Goal: Task Accomplishment & Management: Manage account settings

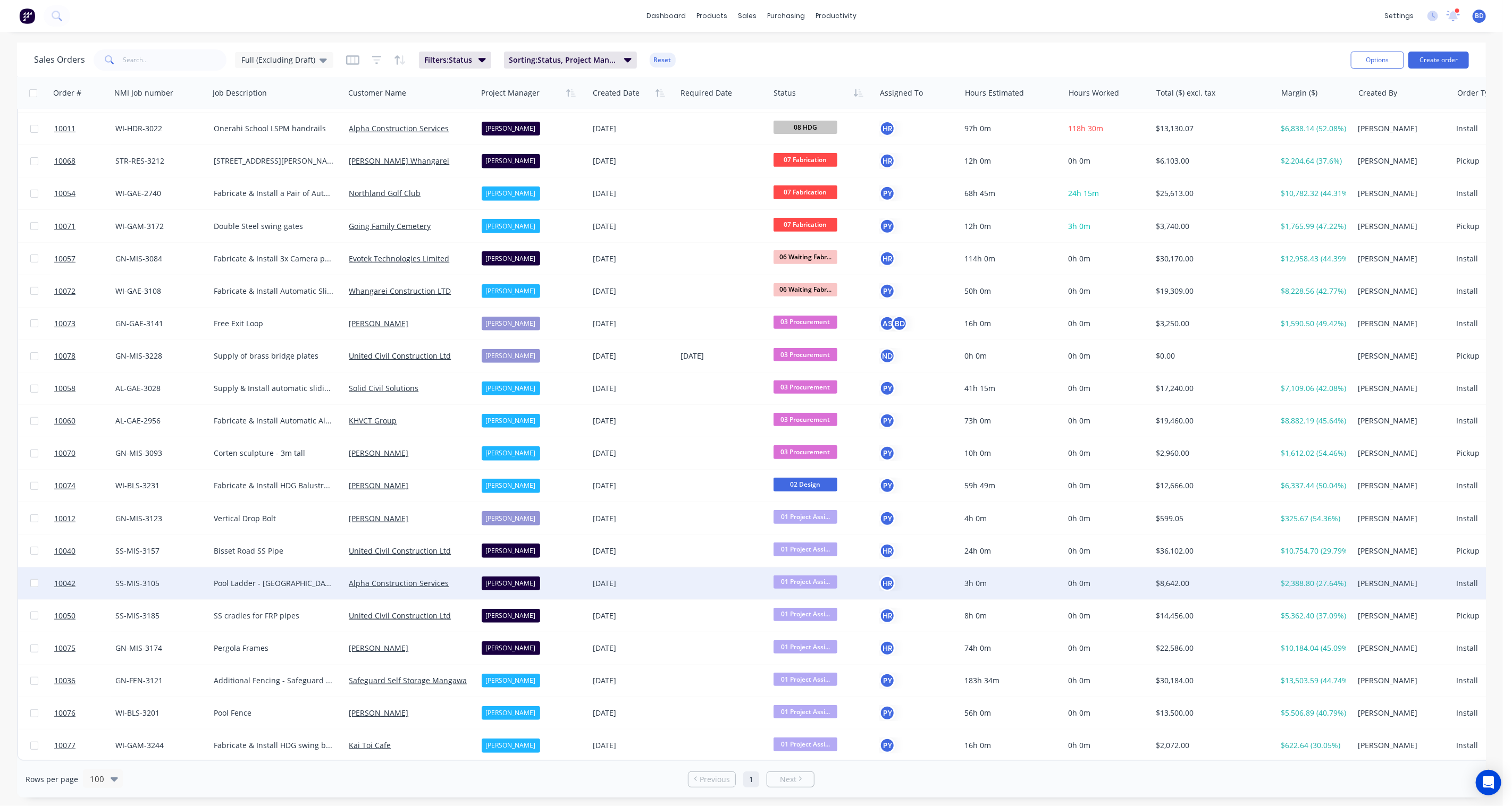
scroll to position [359, 0]
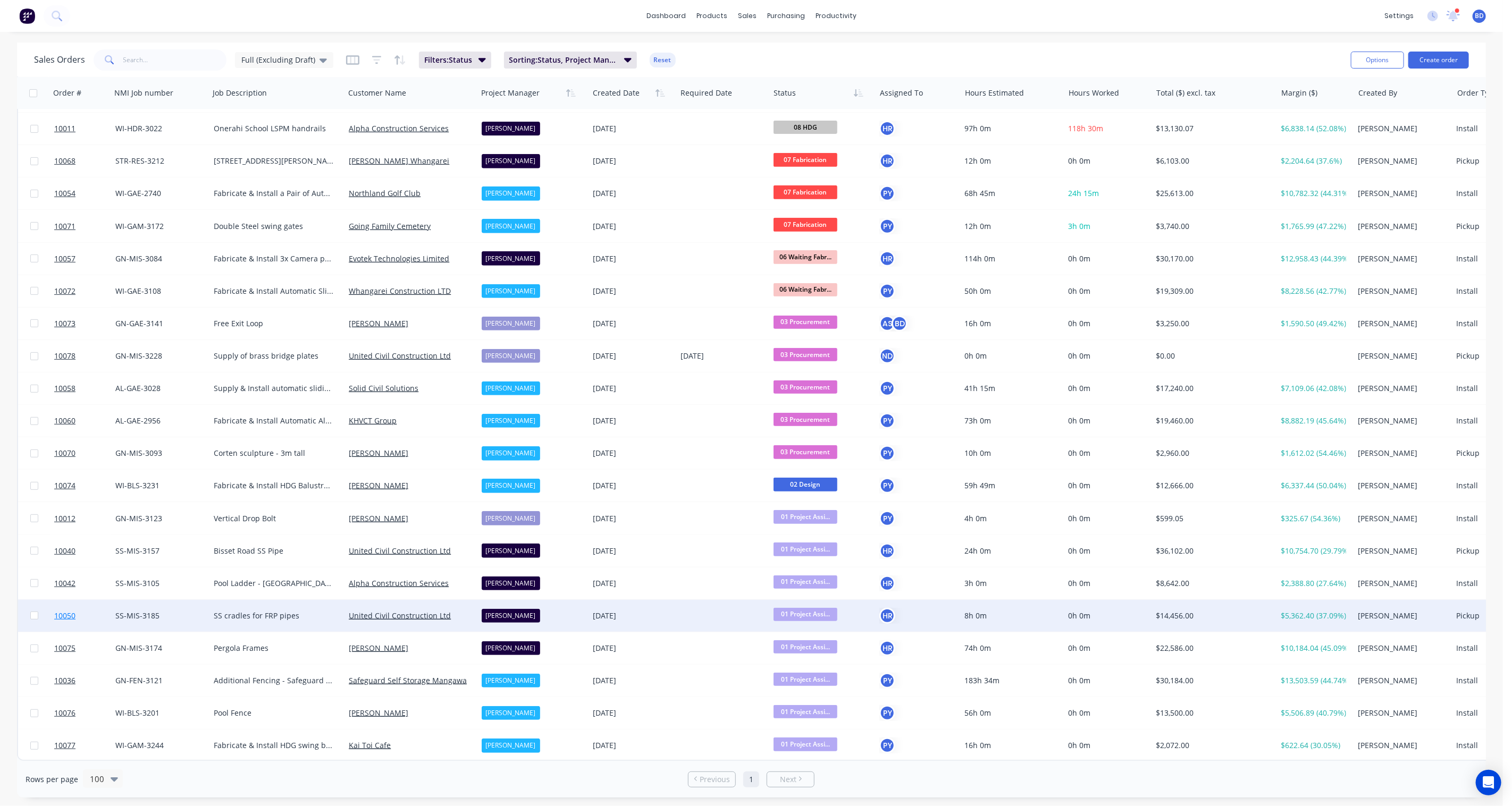
click at [68, 611] on span "10050" at bounding box center [65, 616] width 21 height 11
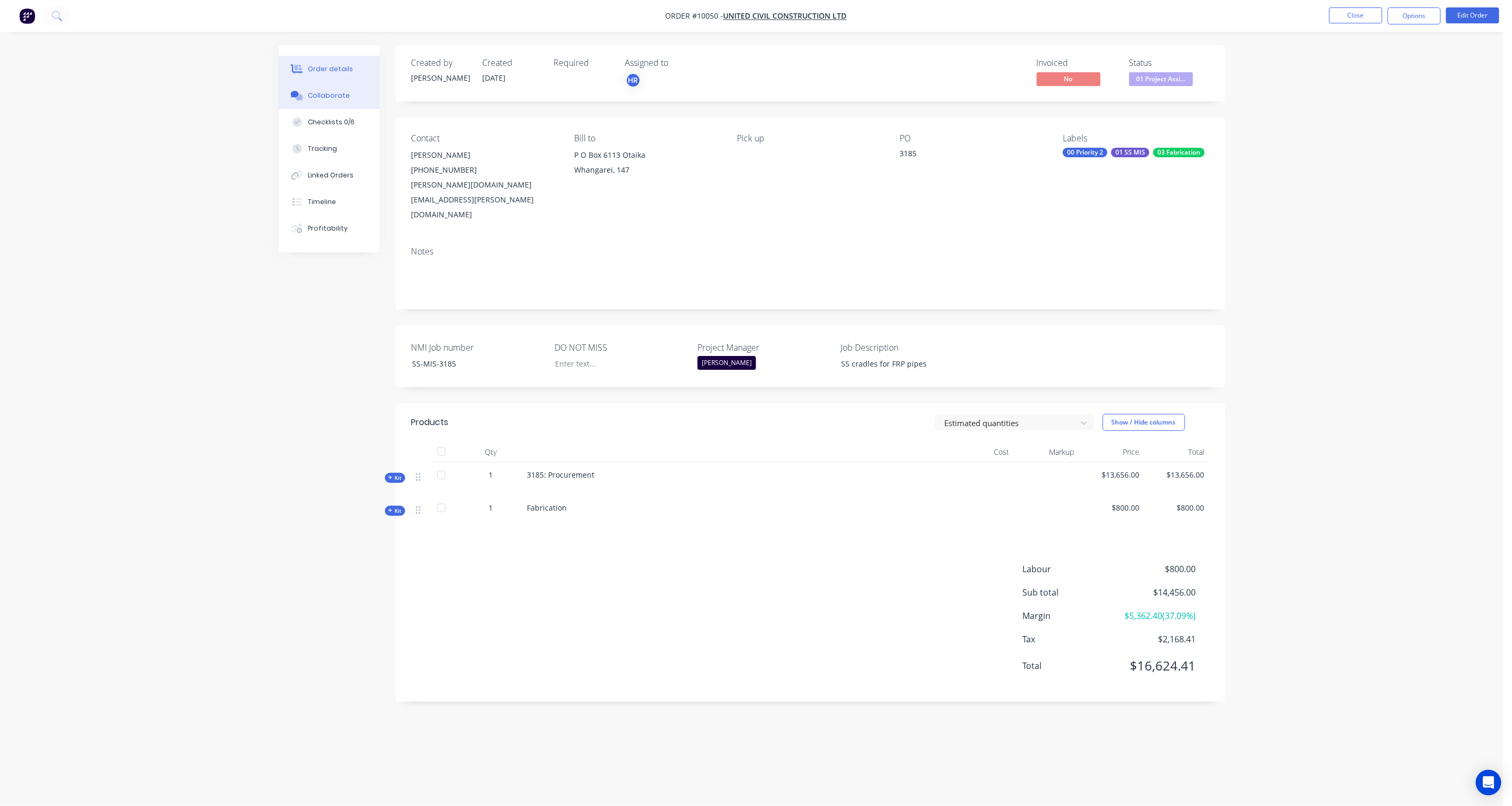
click at [305, 96] on div at bounding box center [297, 95] width 16 height 10
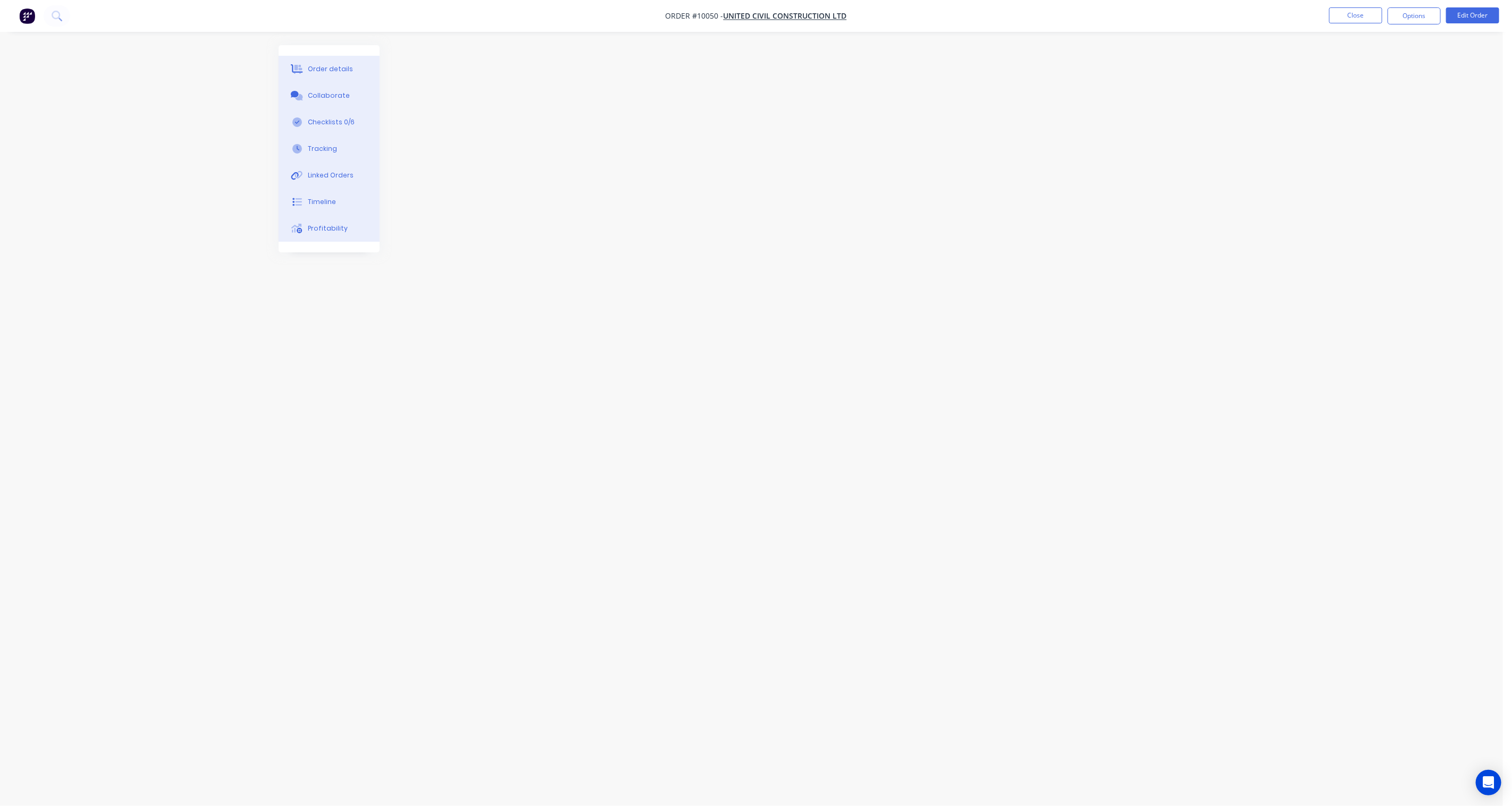
click at [323, 62] on button "Order details" at bounding box center [329, 68] width 101 height 26
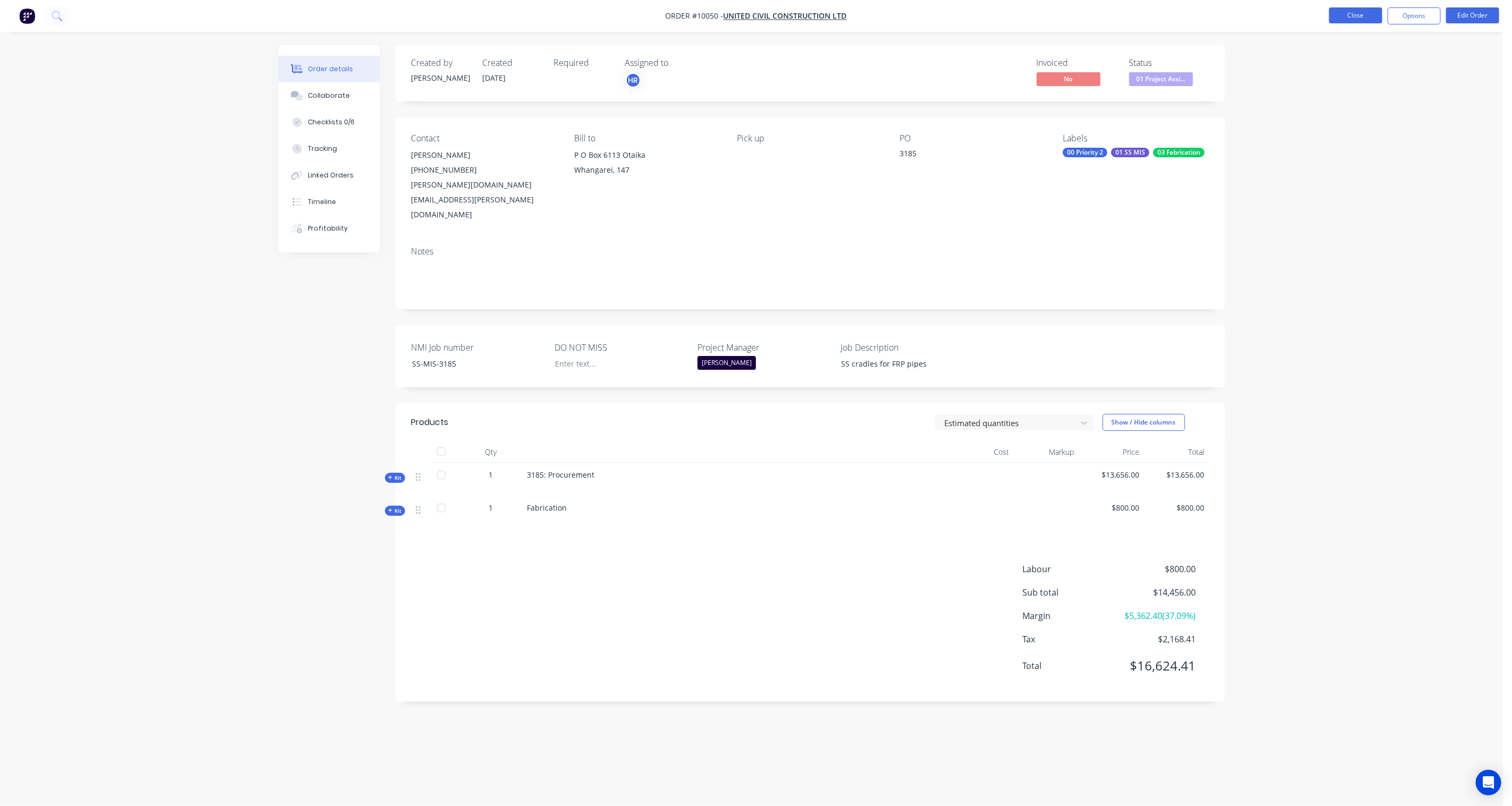
click at [1357, 16] on button "Close" at bounding box center [1355, 15] width 53 height 16
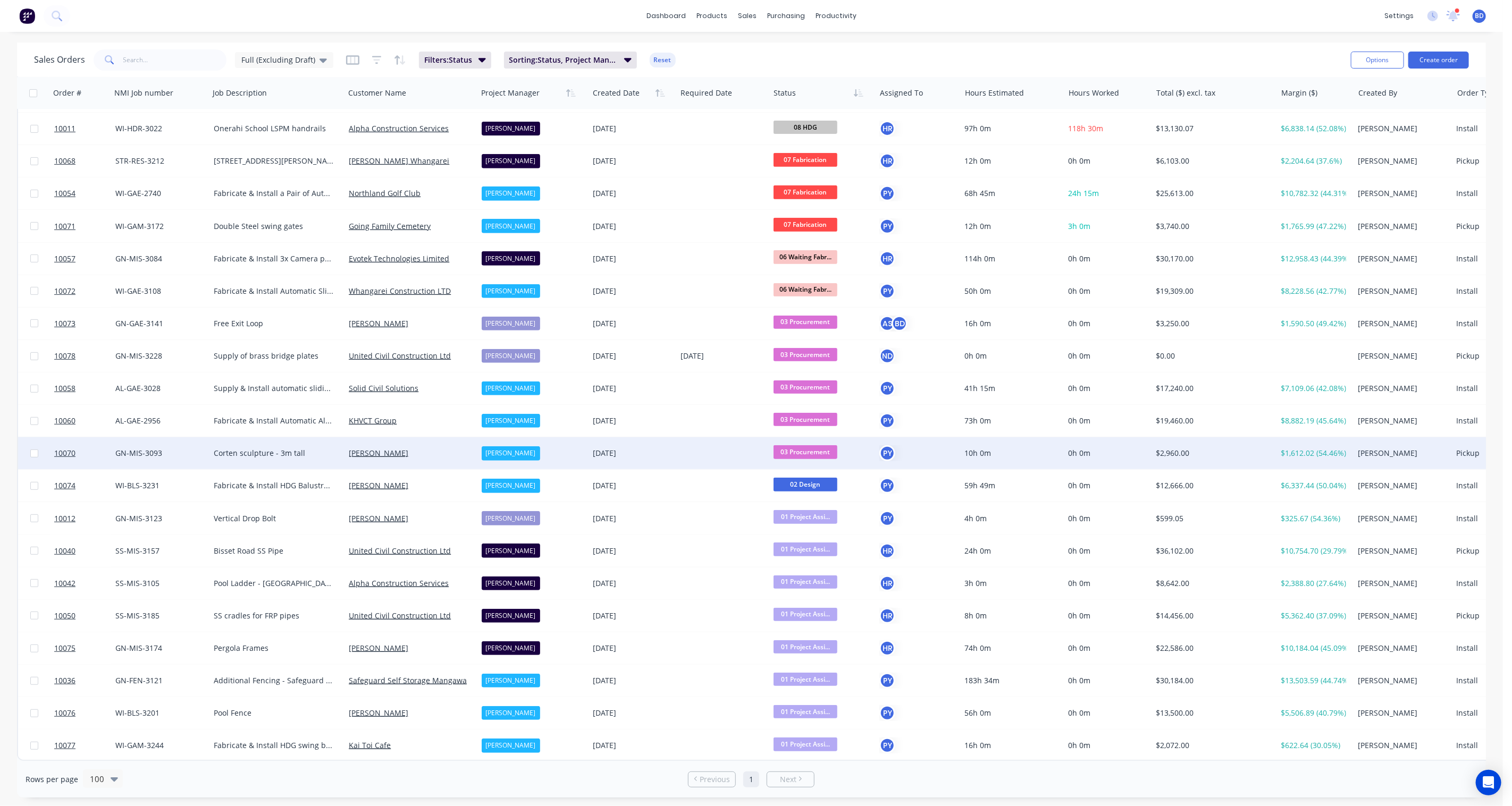
scroll to position [359, 0]
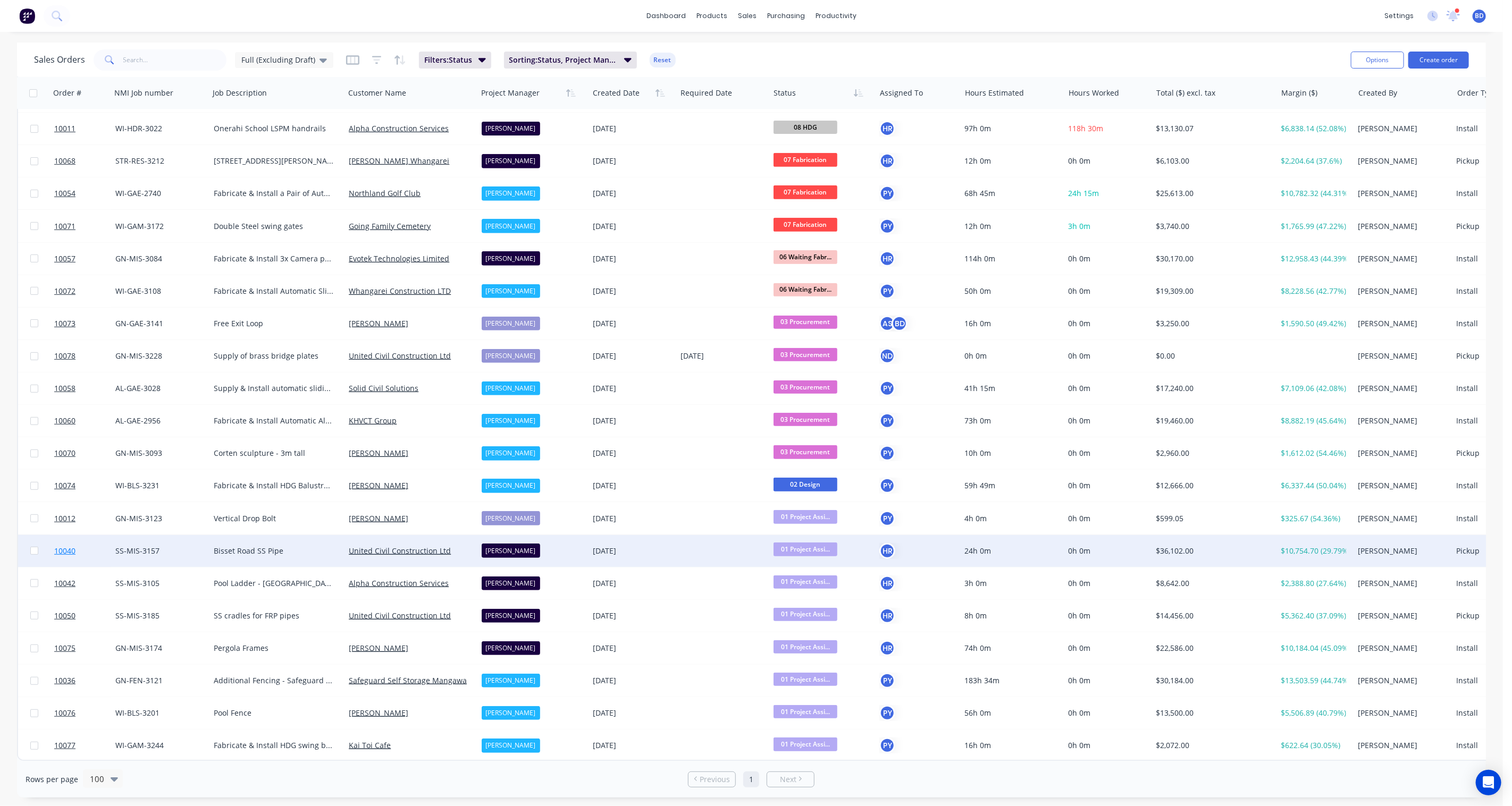
click at [59, 546] on span "10040" at bounding box center [65, 551] width 21 height 11
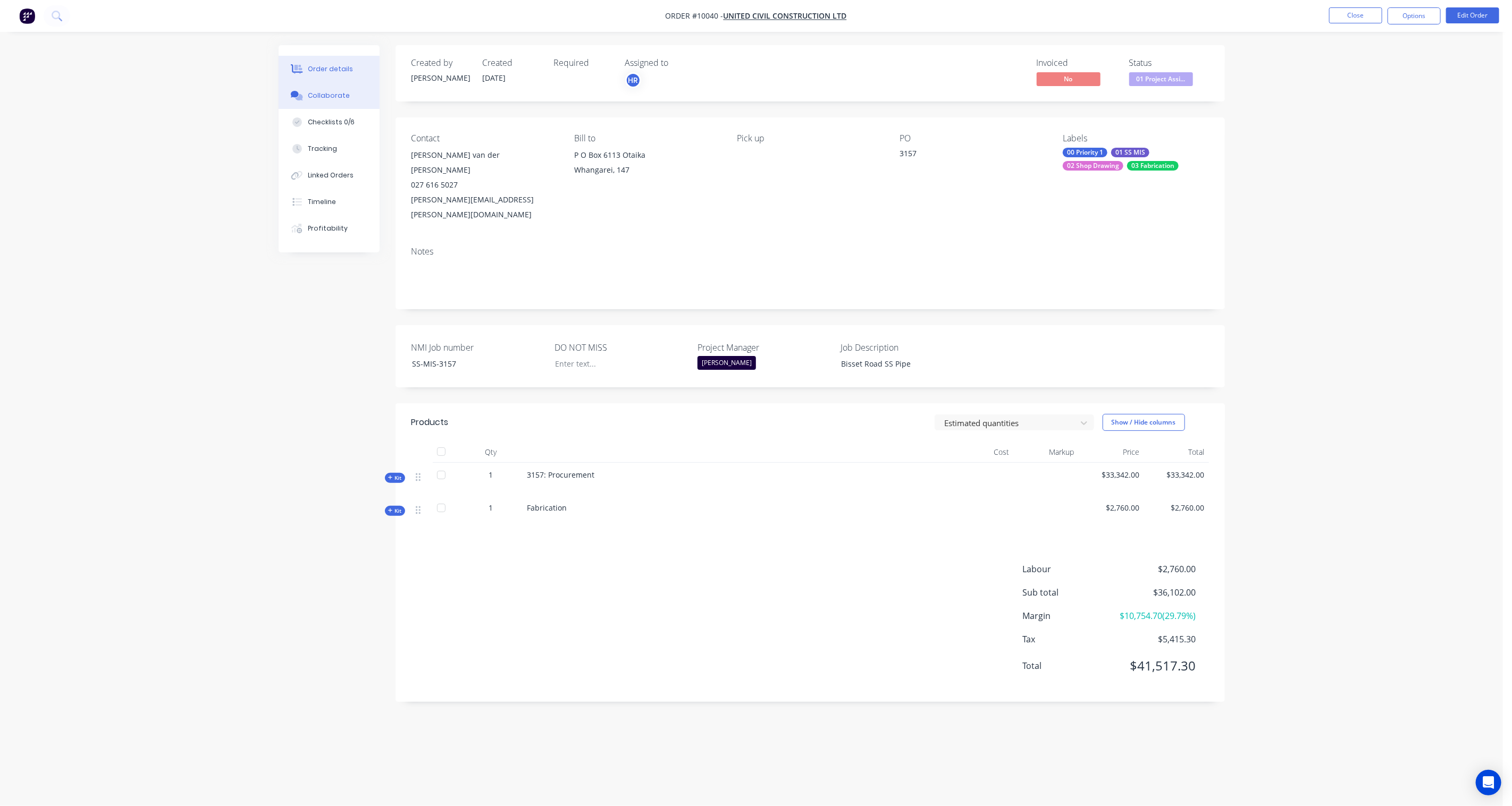
click at [336, 98] on div "Collaborate" at bounding box center [329, 95] width 42 height 10
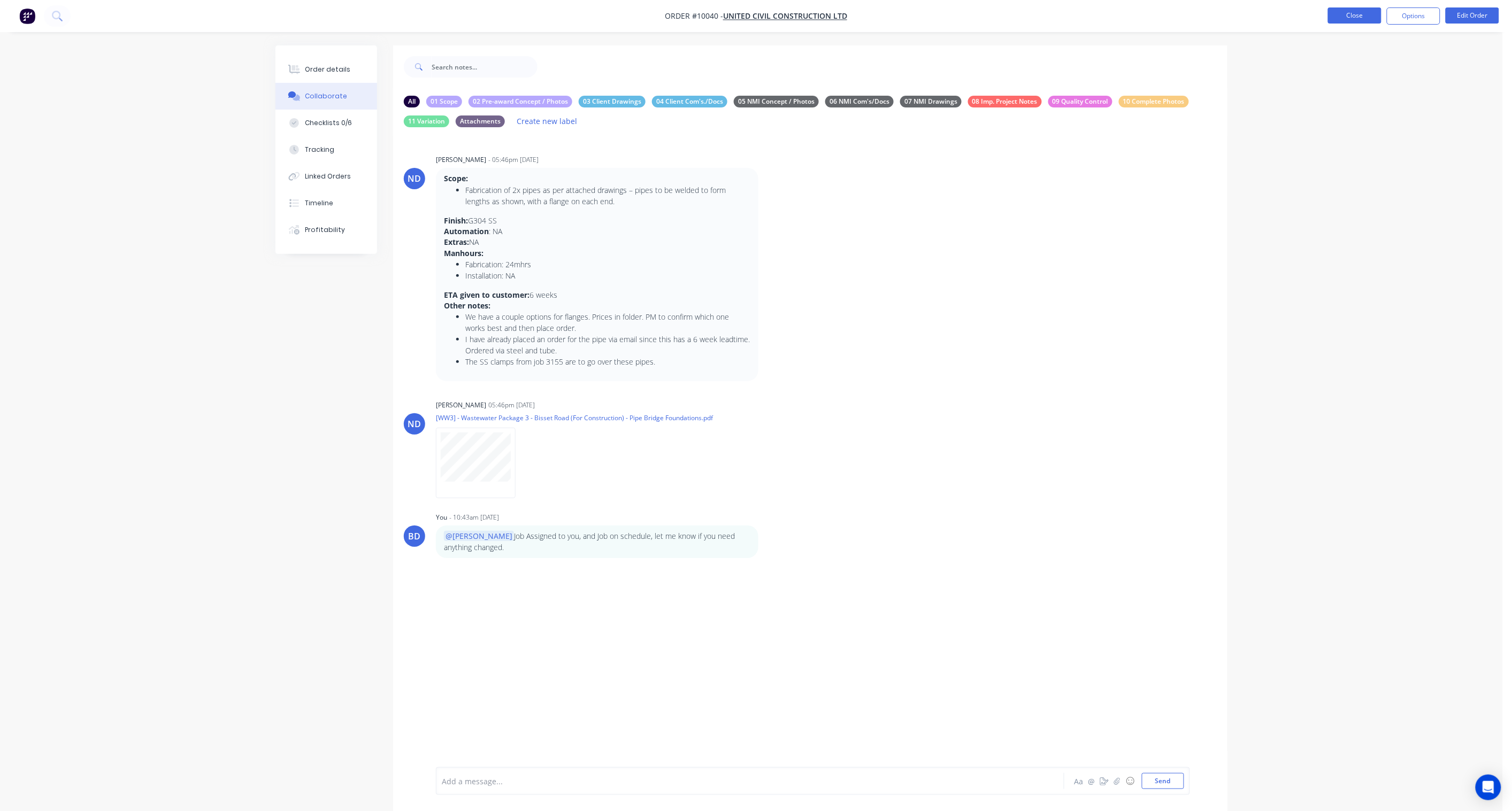
click at [1344, 13] on button "Close" at bounding box center [1354, 15] width 54 height 16
